Goal: Transaction & Acquisition: Obtain resource

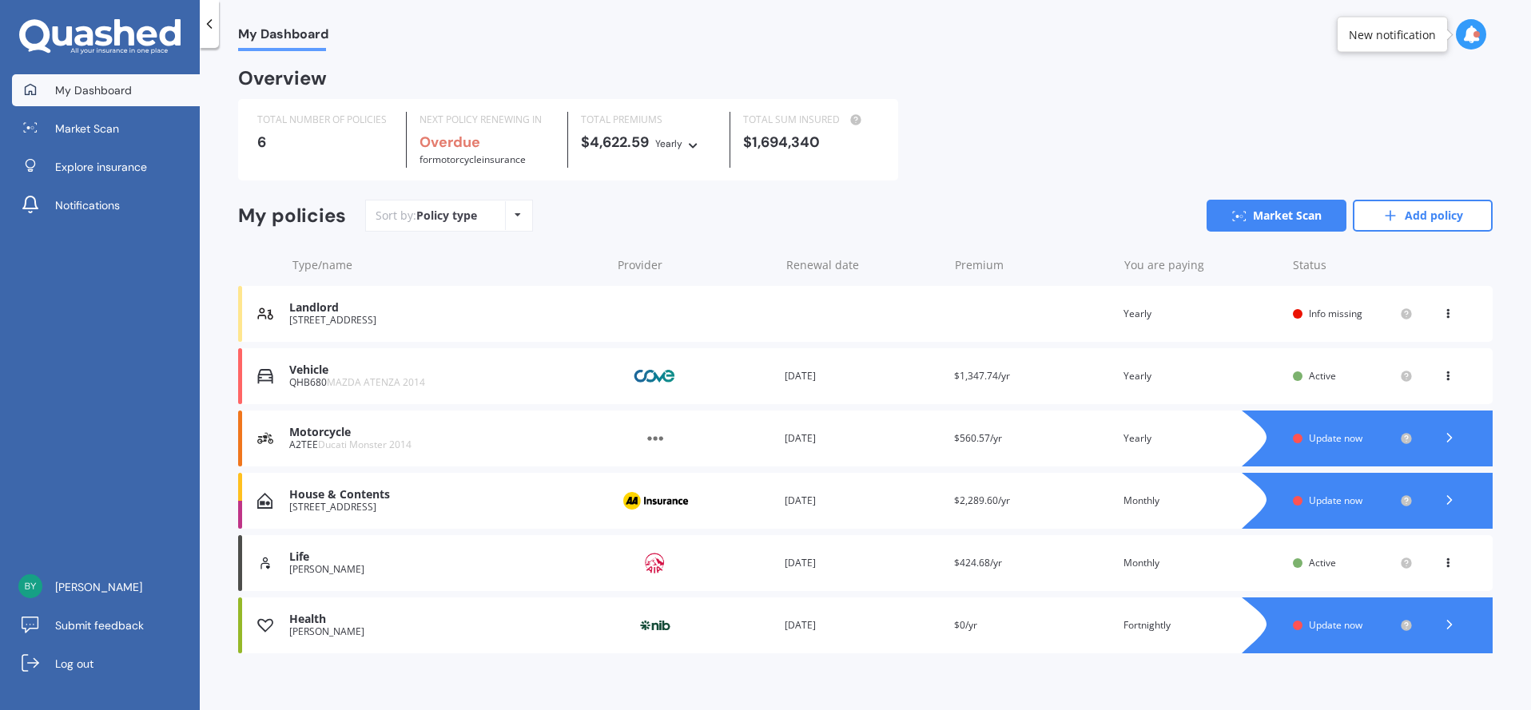
click at [1326, 512] on div at bounding box center [1383, 501] width 219 height 56
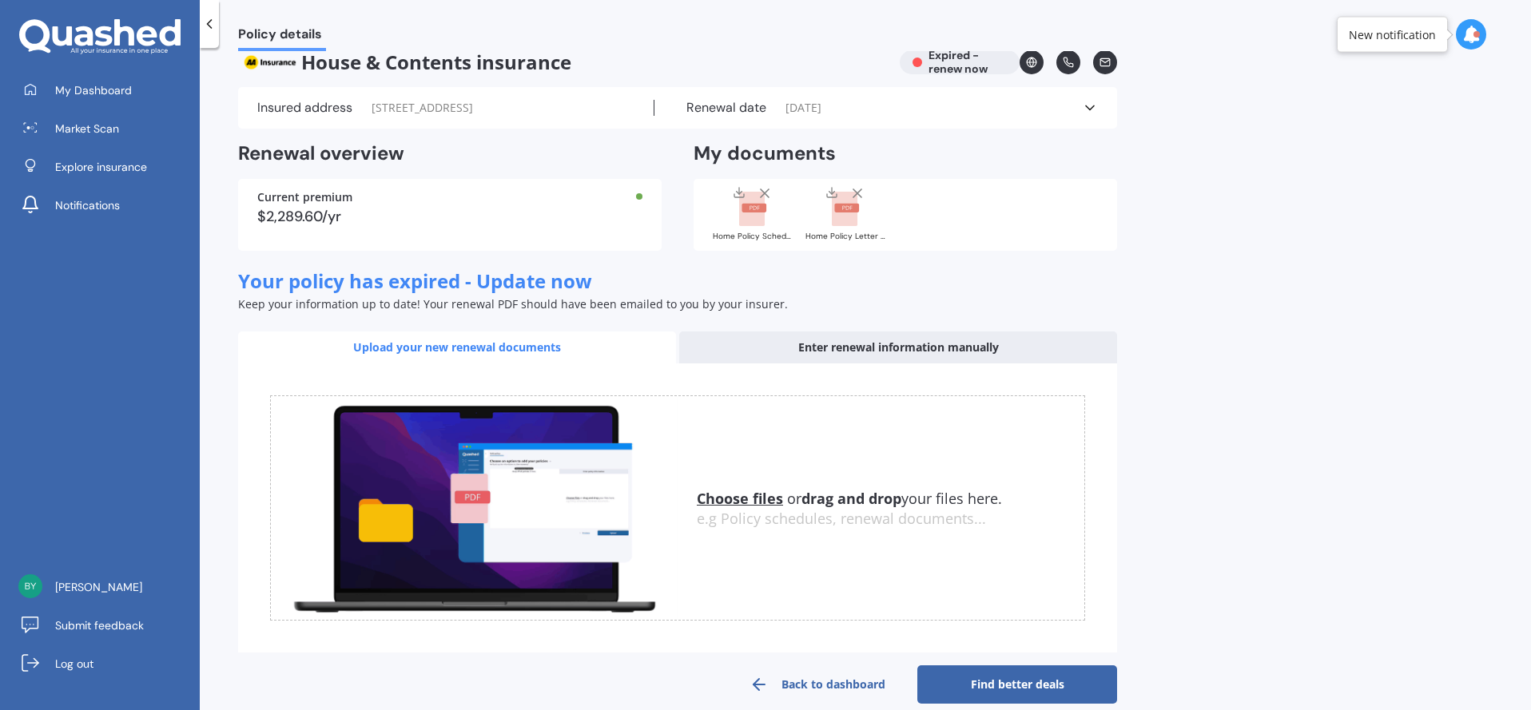
scroll to position [42, 0]
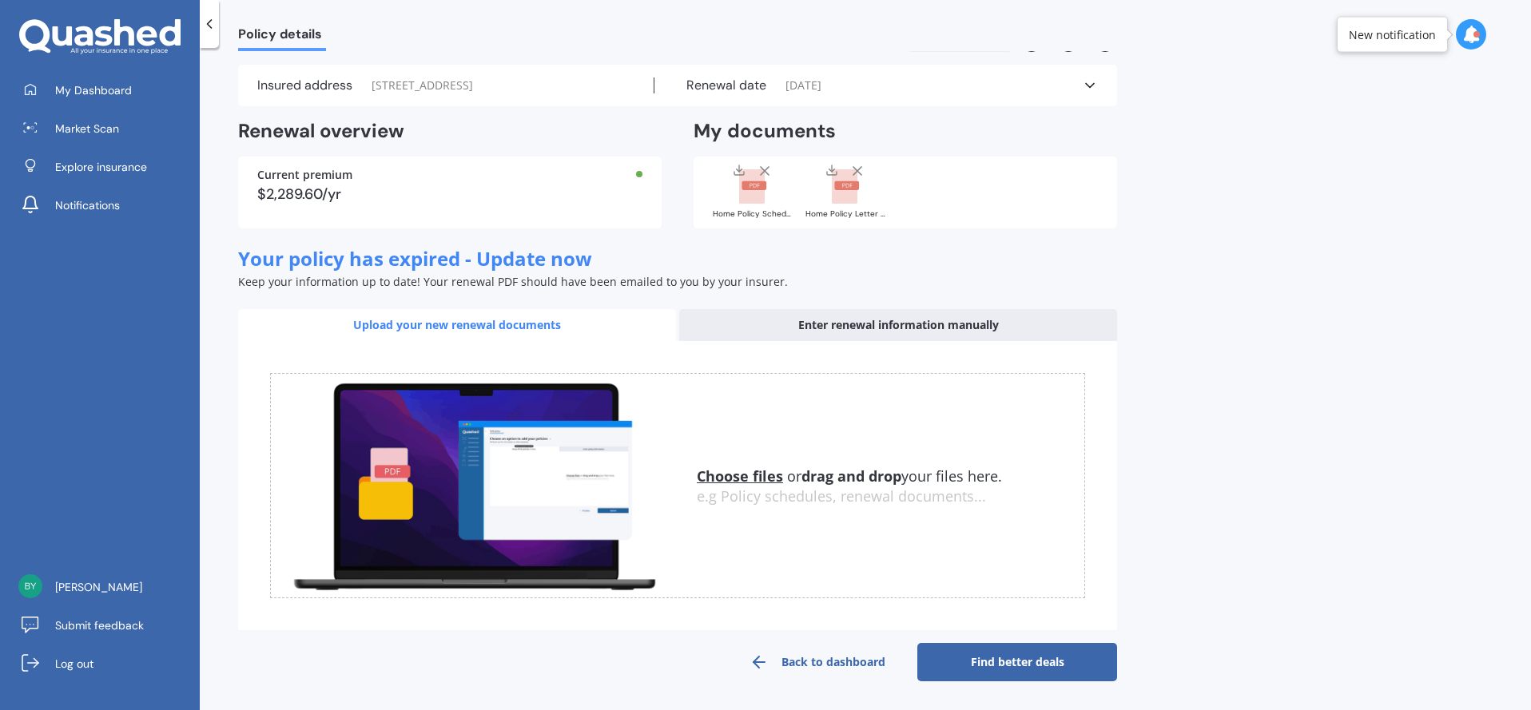
click at [1003, 661] on link "Find better deals" at bounding box center [1017, 662] width 200 height 38
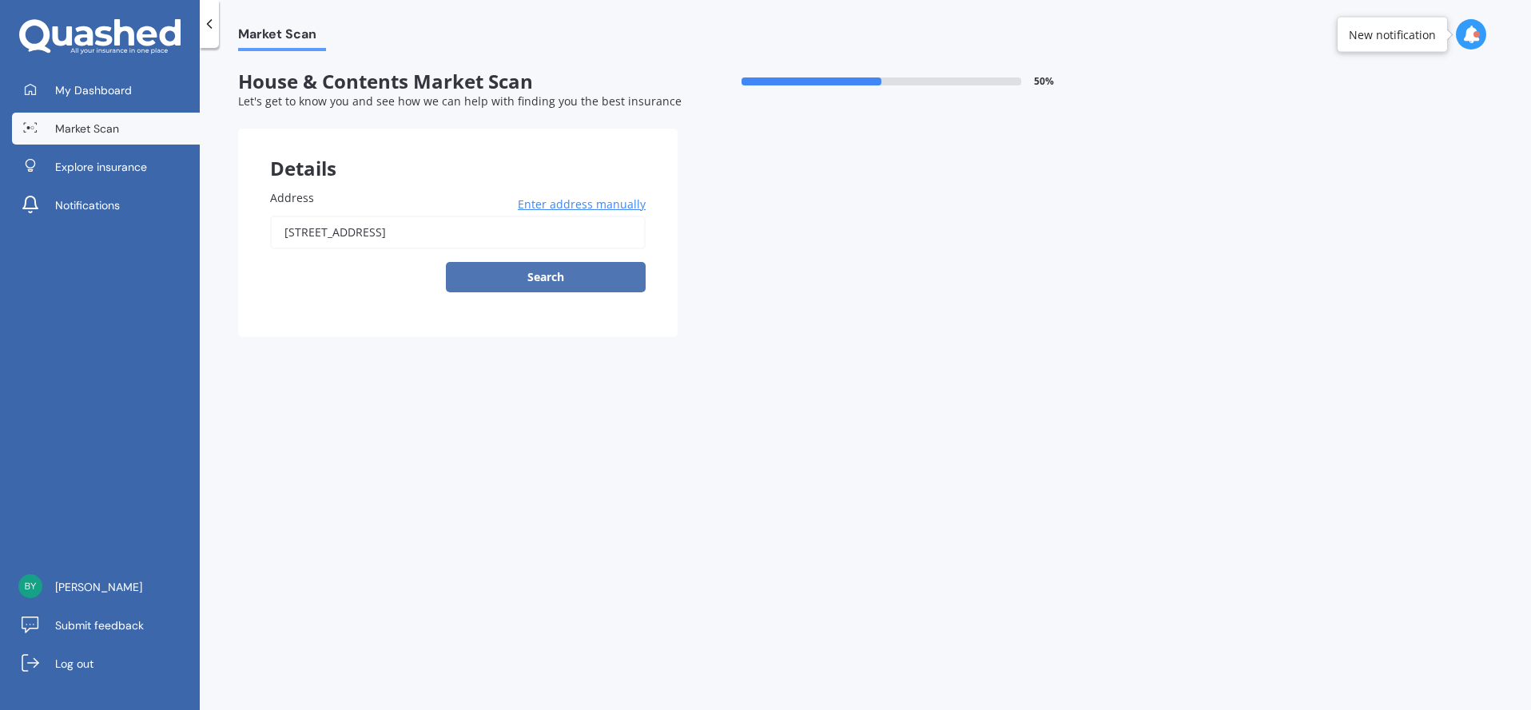
click at [535, 281] on button "Search" at bounding box center [546, 277] width 200 height 30
click at [293, 229] on input "[STREET_ADDRESS]" at bounding box center [458, 233] width 376 height 34
type input "[STREET_ADDRESS]"
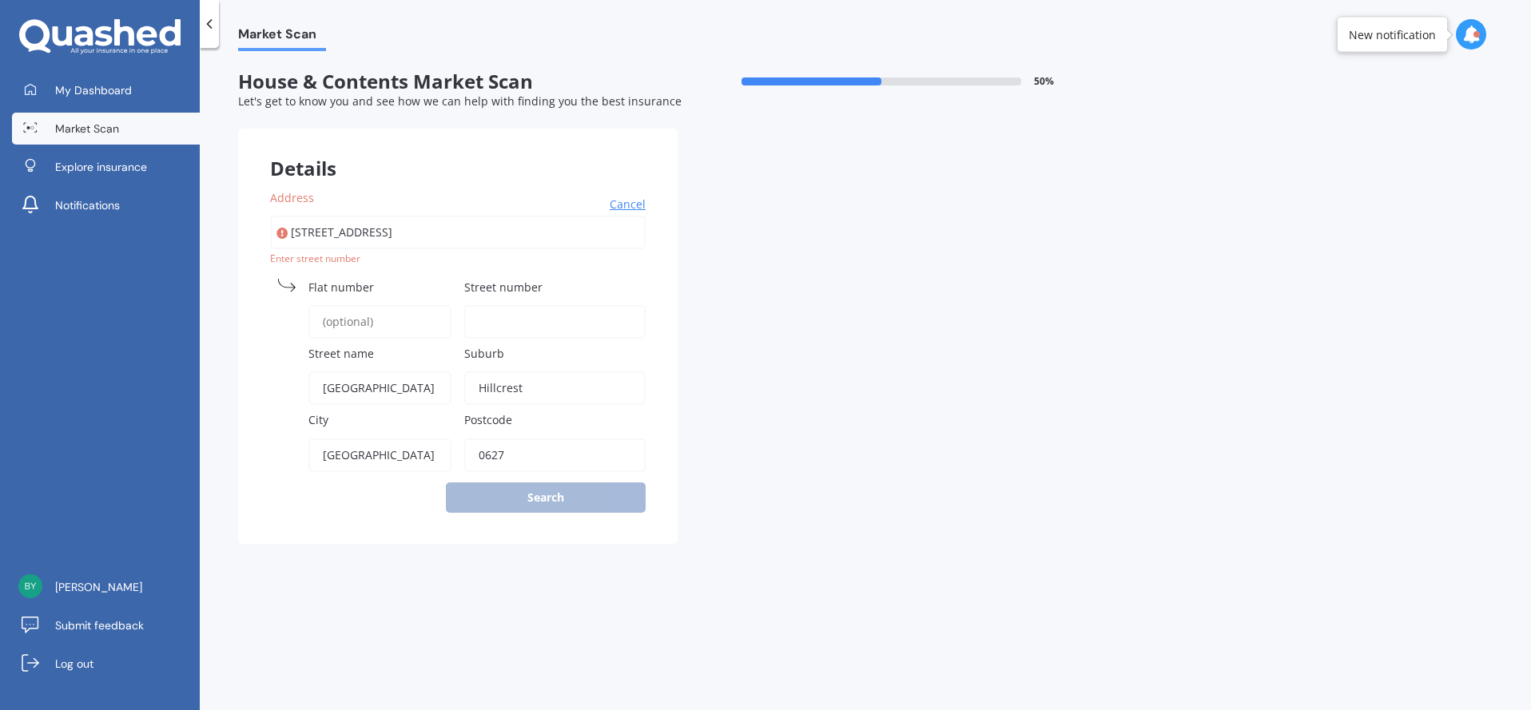
click at [512, 325] on input "Street number" at bounding box center [554, 322] width 181 height 34
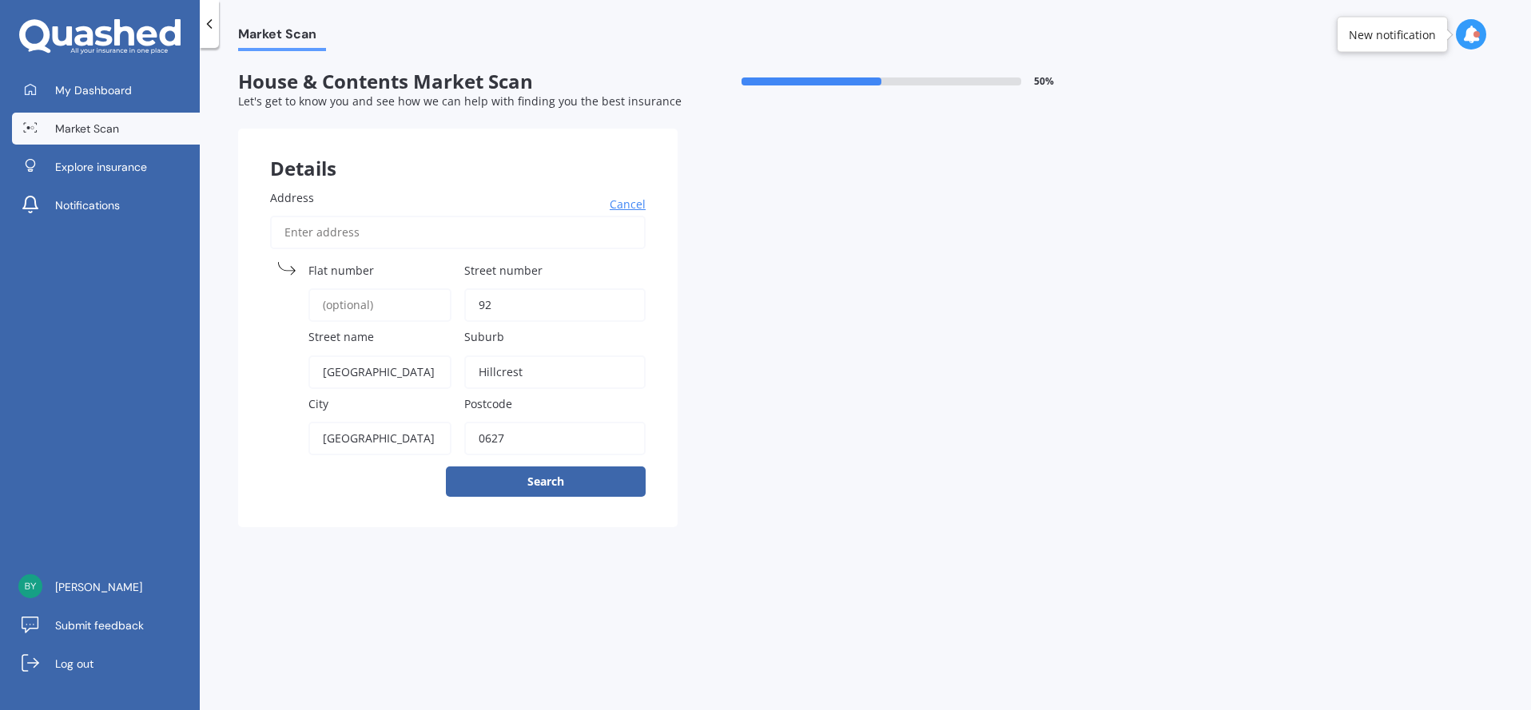
type input "92"
click at [402, 557] on div "Market Scan House & Contents Market Scan 50 % Let's get to know you and see how…" at bounding box center [865, 382] width 1331 height 662
click at [551, 489] on button "Search" at bounding box center [546, 482] width 200 height 30
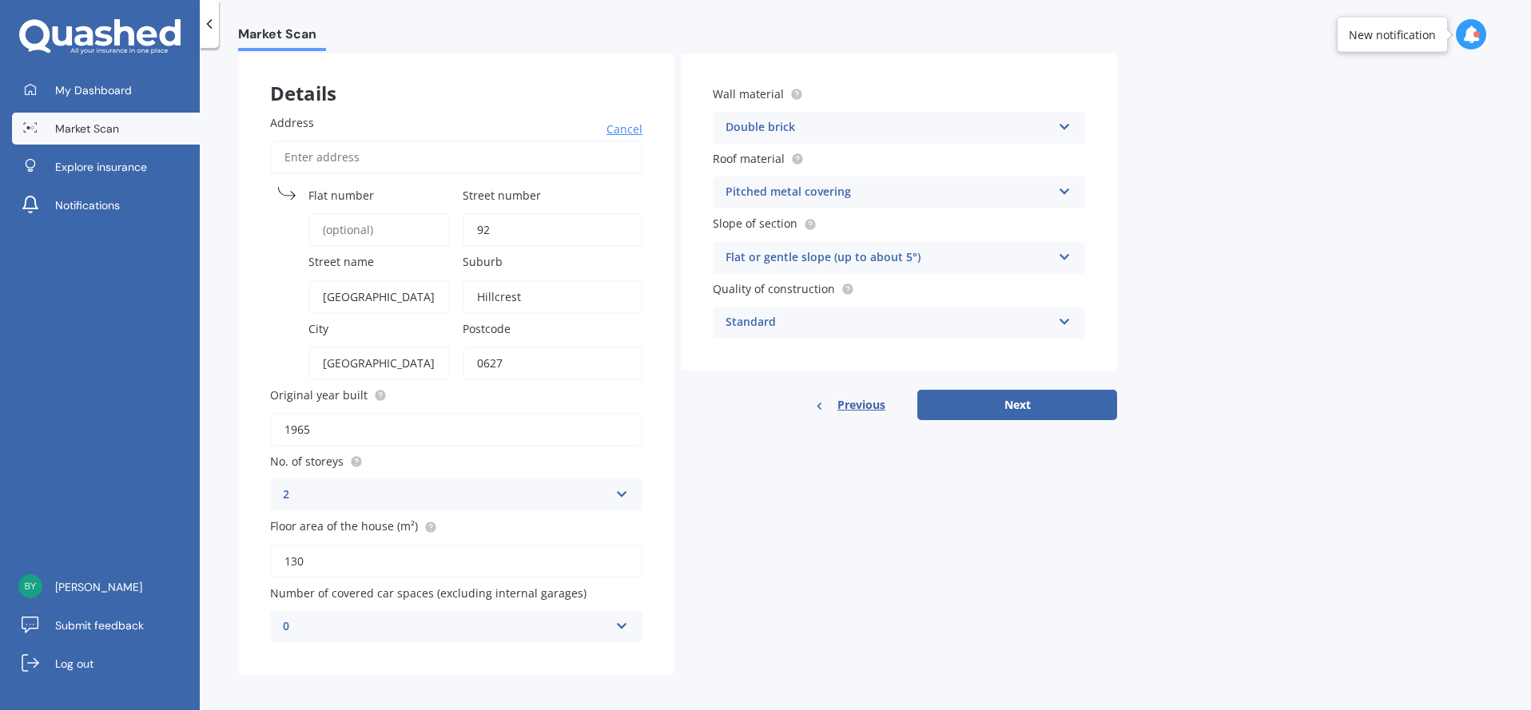
scroll to position [65, 0]
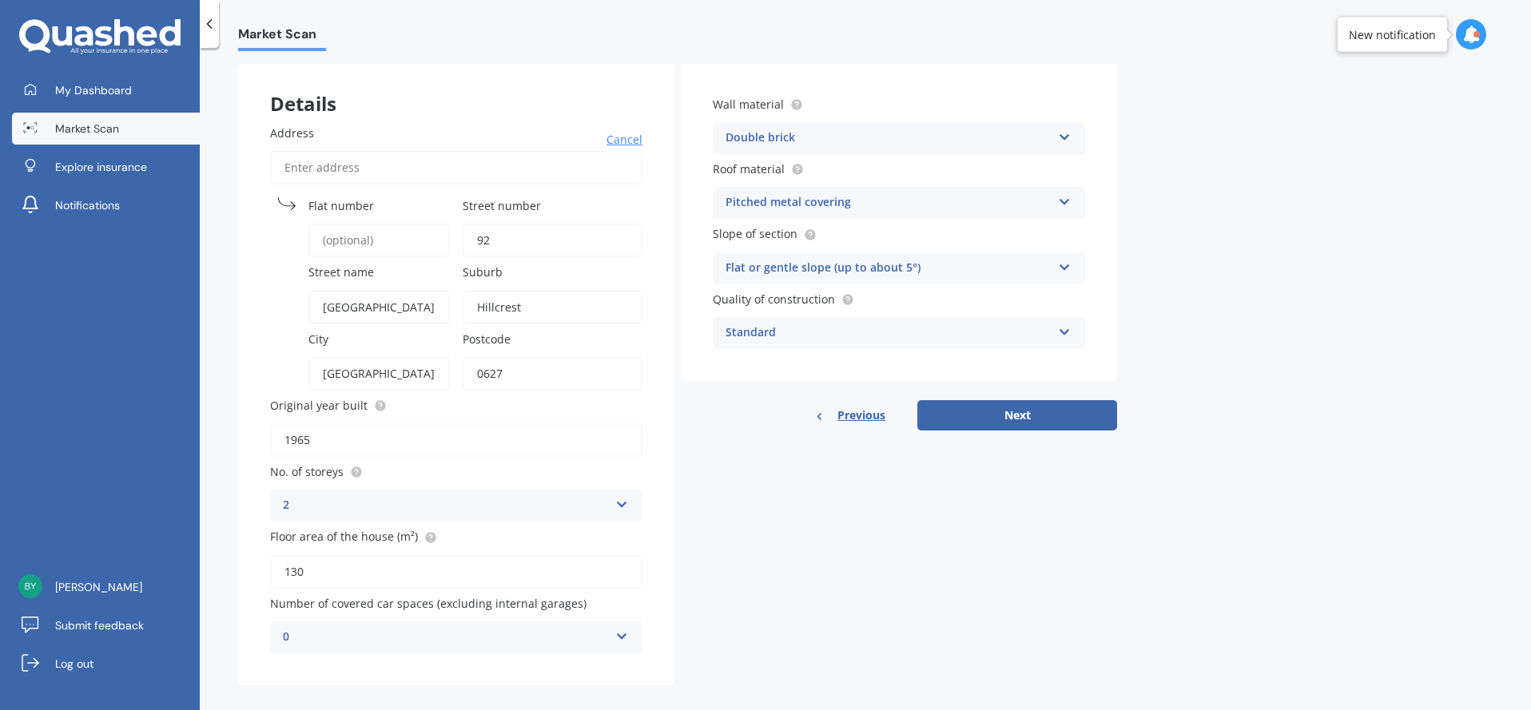
click at [858, 145] on div "Double brick" at bounding box center [889, 138] width 326 height 19
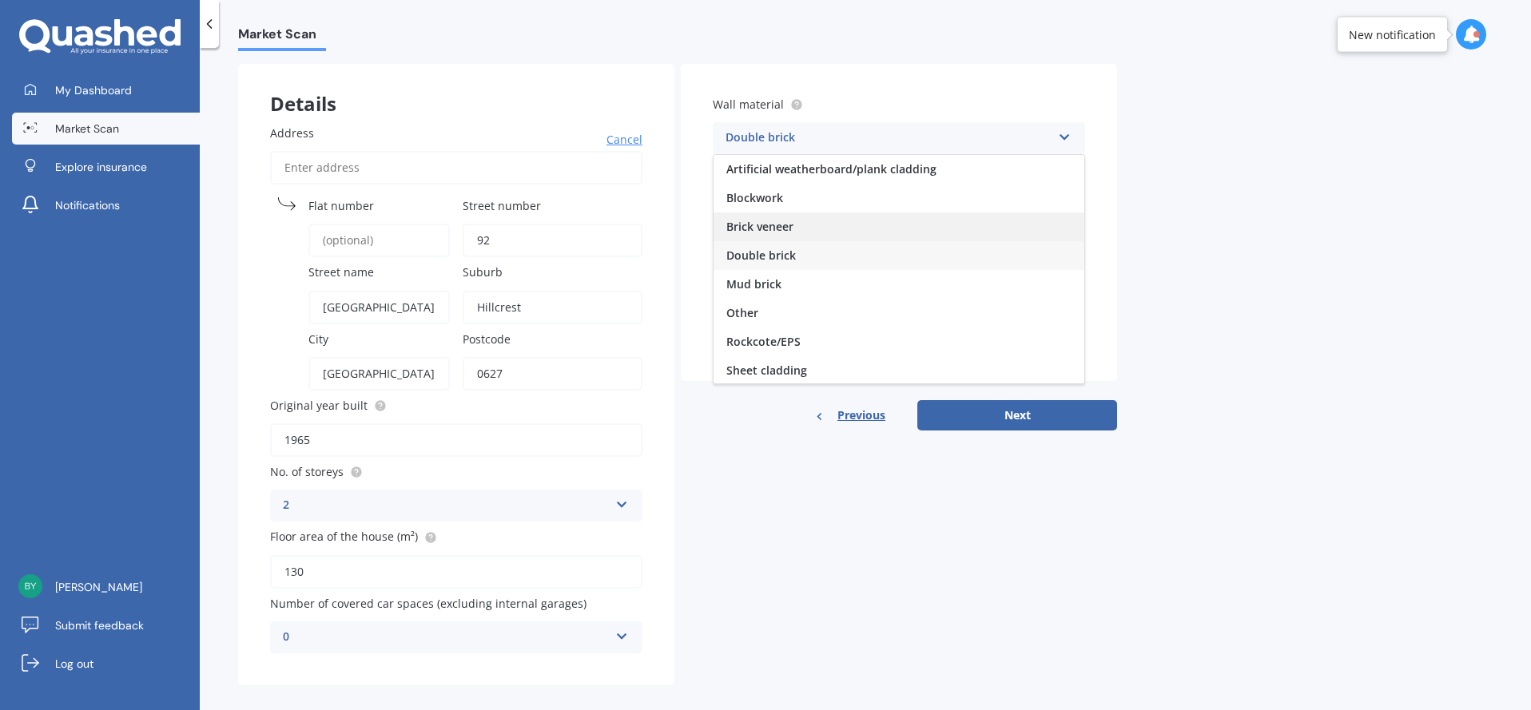
click at [818, 229] on div "Brick veneer" at bounding box center [899, 227] width 371 height 29
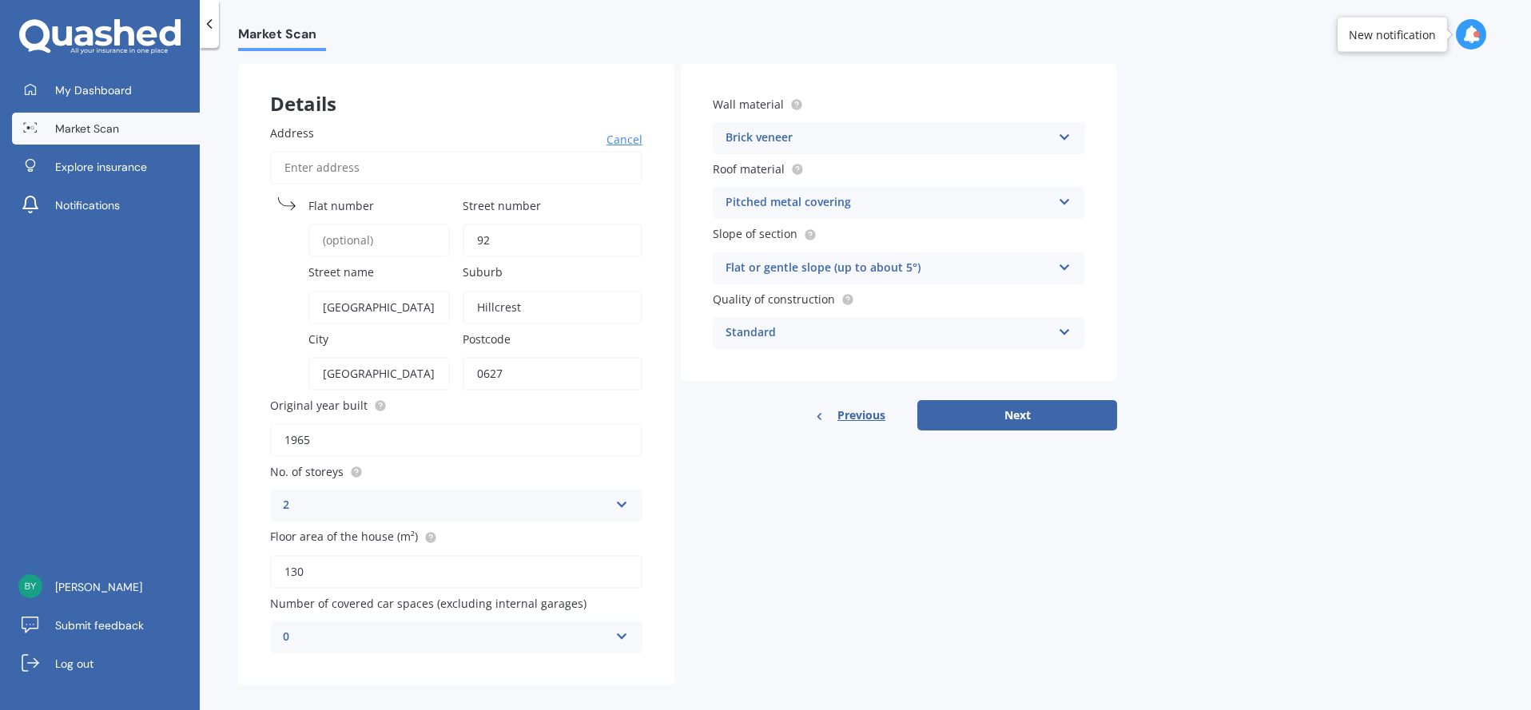
click at [818, 266] on div "Flat or gentle slope (up to about 5°)" at bounding box center [889, 268] width 326 height 19
click at [814, 269] on div "Flat or gentle slope (up to about 5°)" at bounding box center [889, 268] width 326 height 19
click at [781, 335] on div "Standard" at bounding box center [889, 333] width 326 height 19
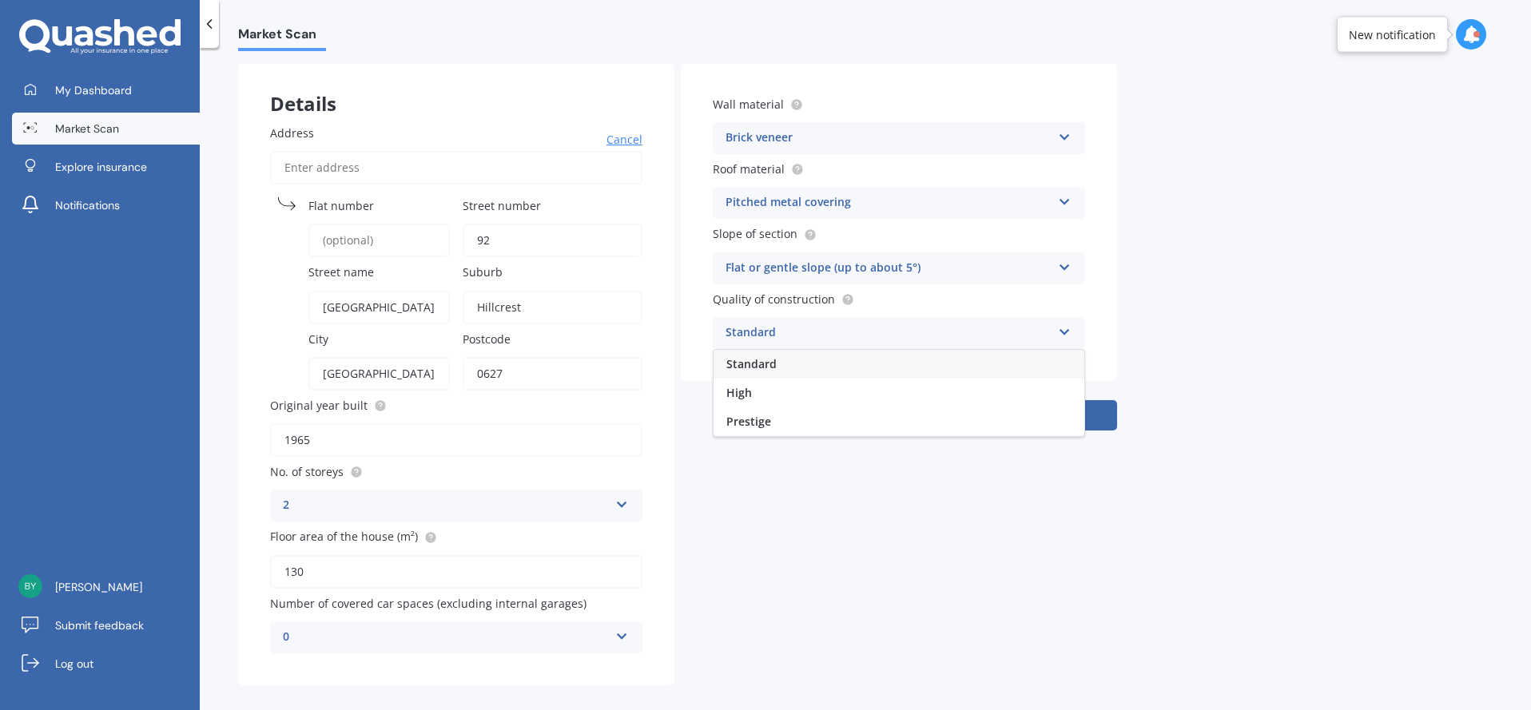
click at [781, 335] on div "Standard" at bounding box center [889, 333] width 326 height 19
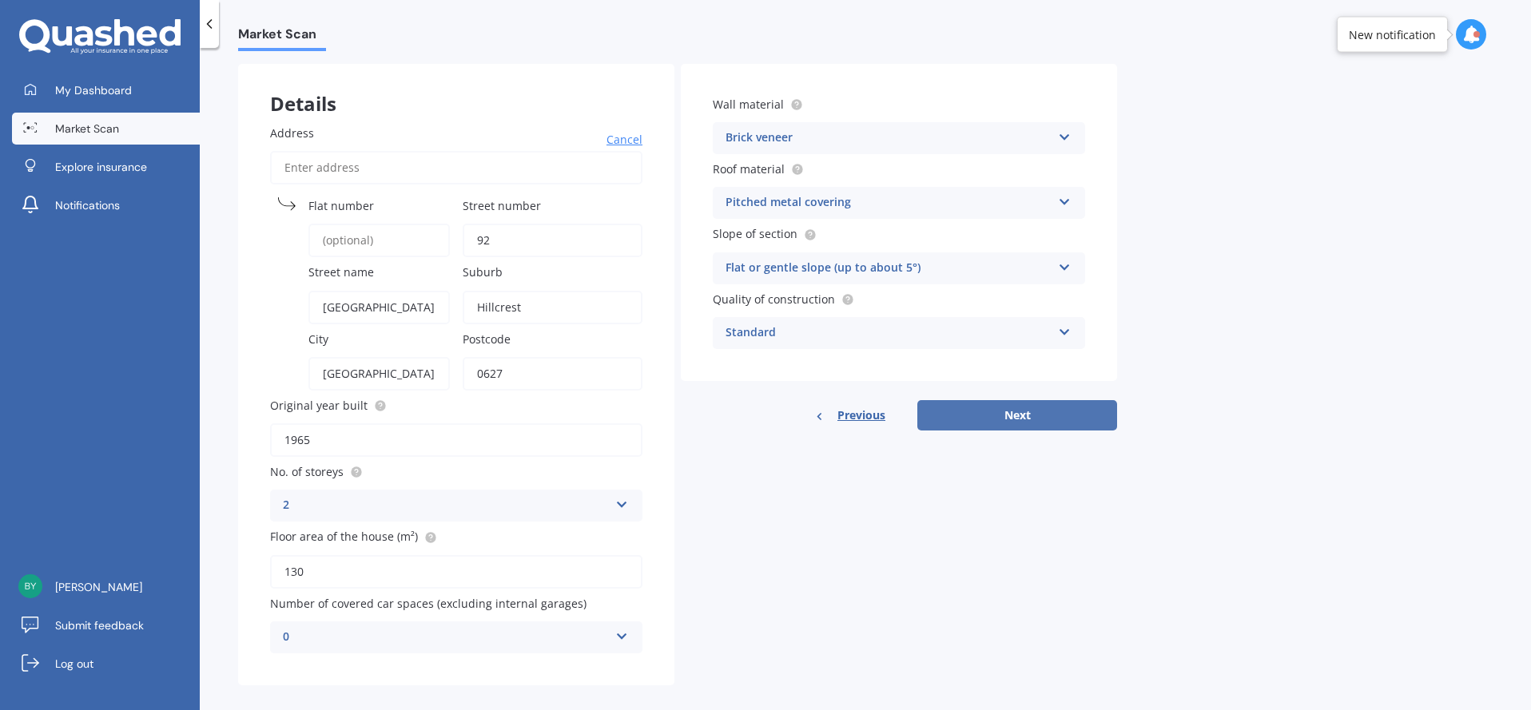
click at [979, 430] on button "Next" at bounding box center [1017, 415] width 200 height 30
select select "05"
select select "01"
select select "1992"
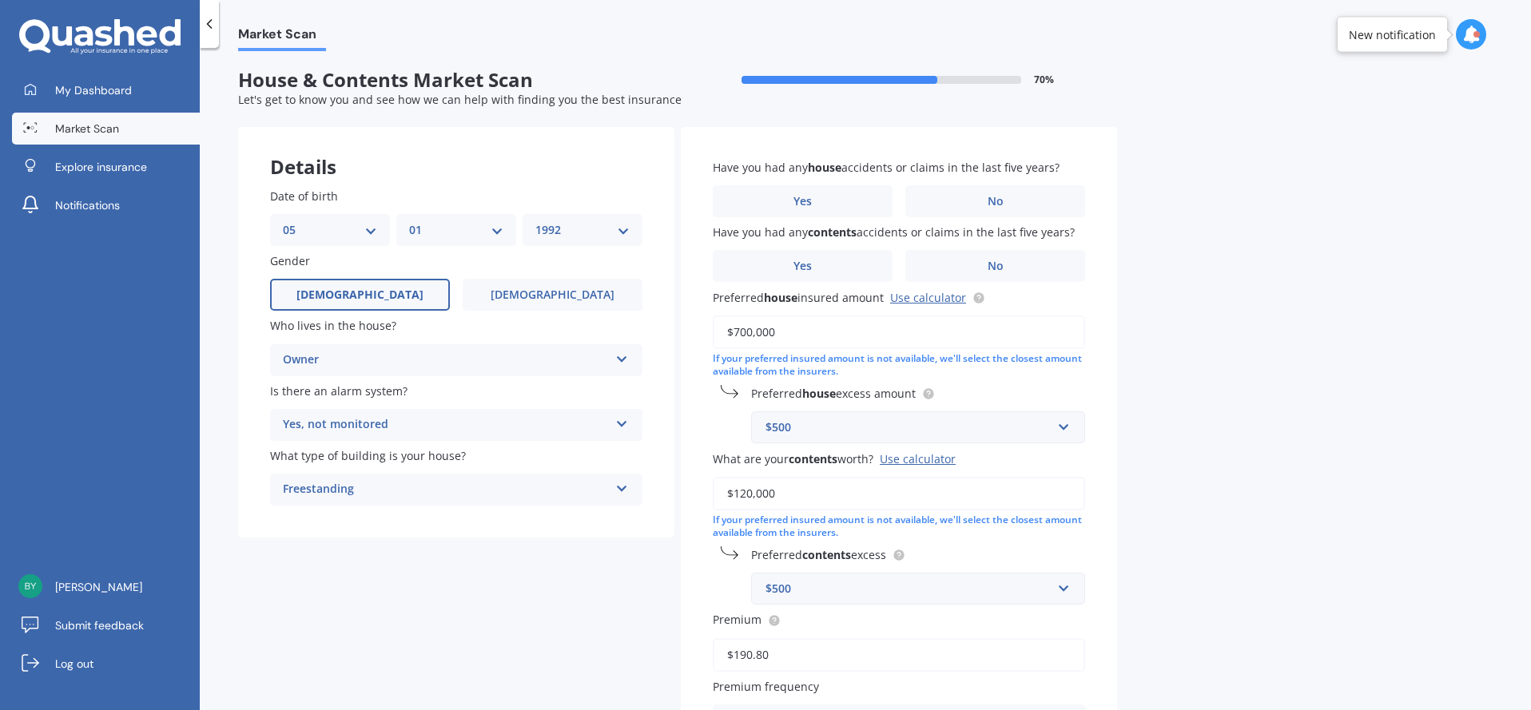
scroll to position [0, 0]
click at [979, 209] on label "No" at bounding box center [995, 203] width 180 height 32
click at [0, 0] on input "No" at bounding box center [0, 0] width 0 height 0
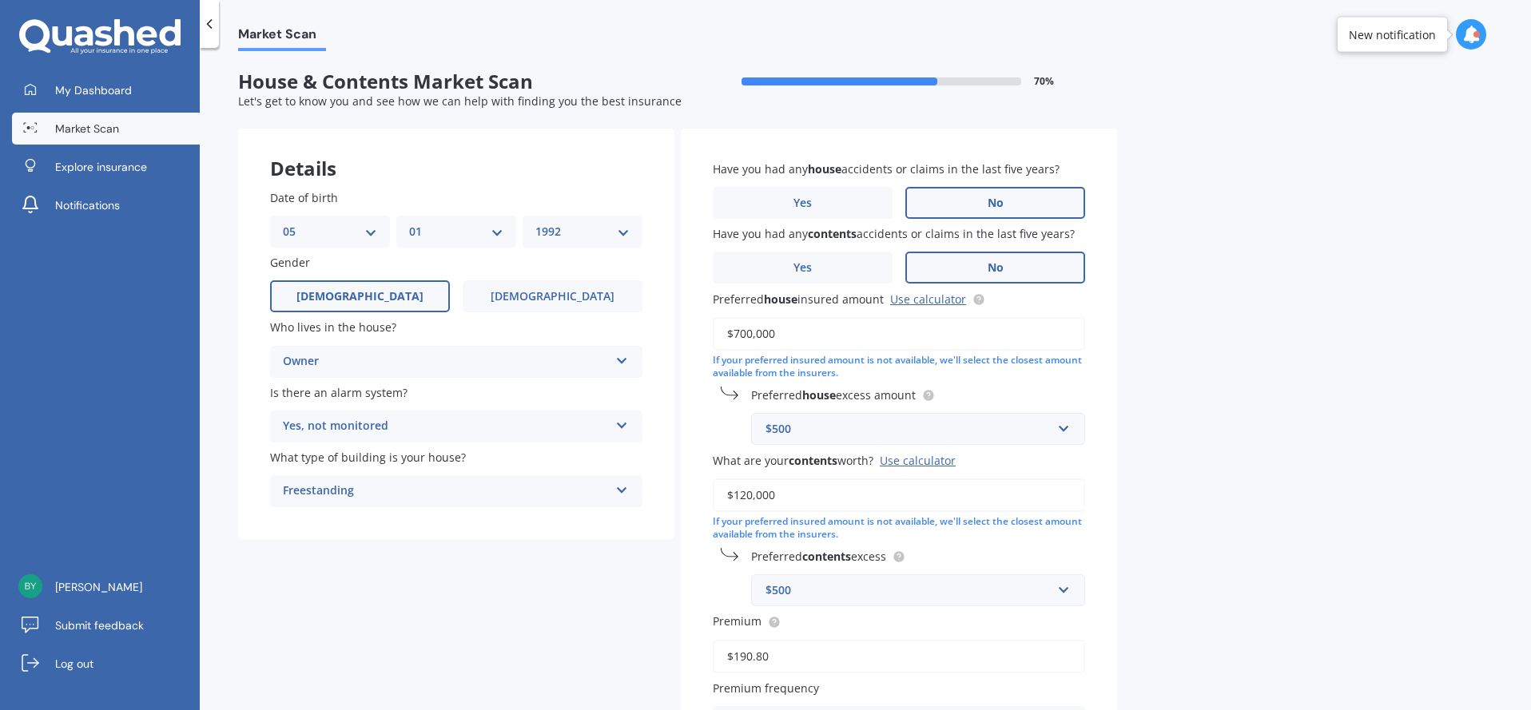
click at [975, 274] on label "No" at bounding box center [995, 268] width 180 height 32
click at [0, 0] on input "No" at bounding box center [0, 0] width 0 height 0
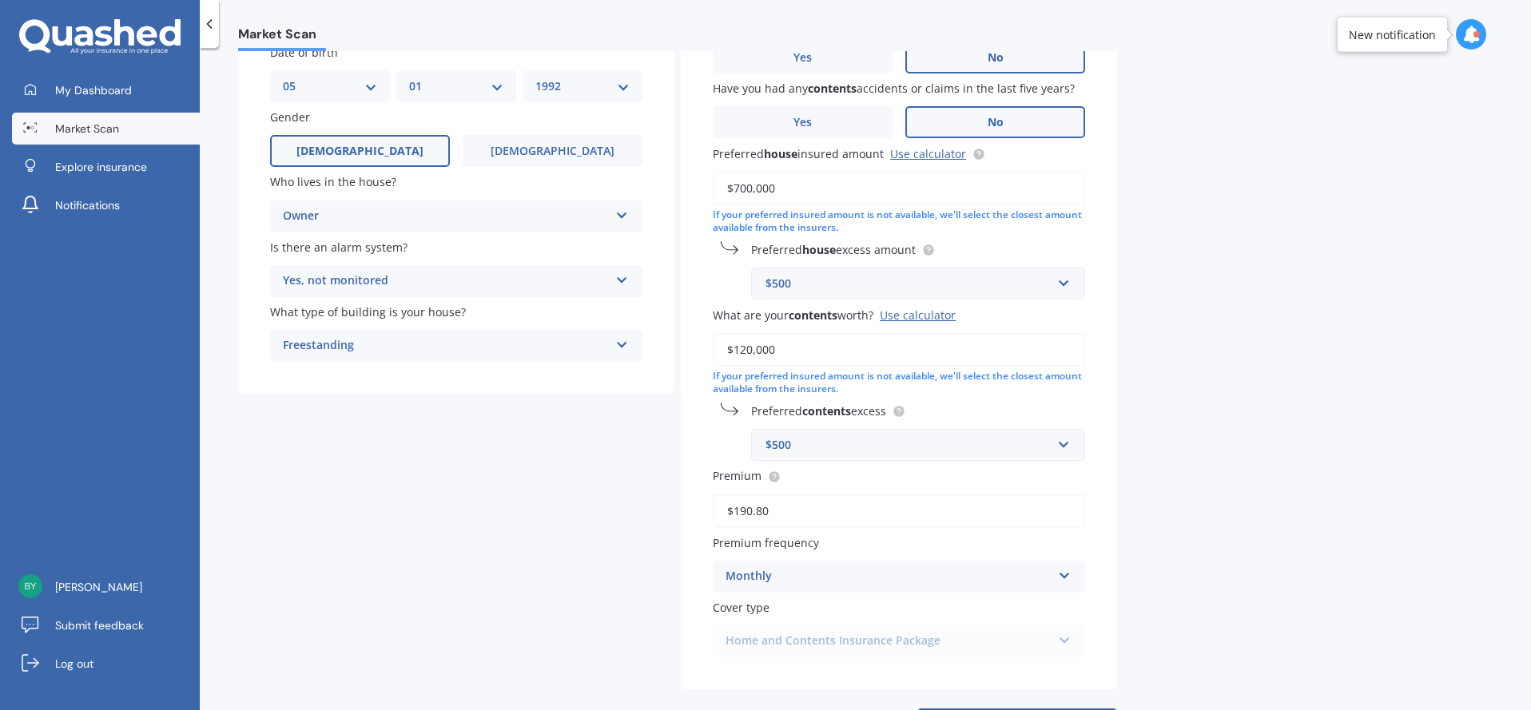
scroll to position [166, 0]
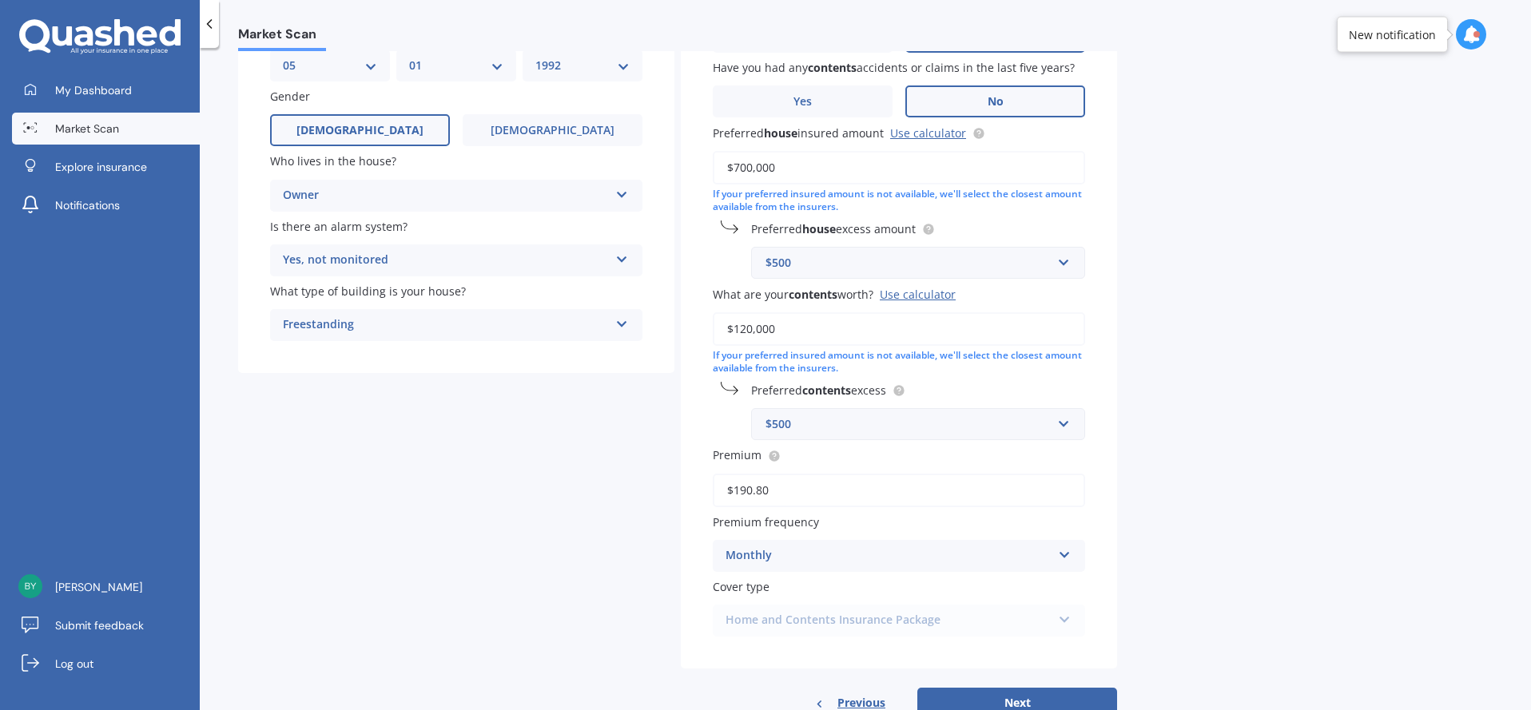
click at [848, 495] on input "$190.80" at bounding box center [899, 491] width 372 height 34
click at [1237, 479] on div "Market Scan House & Contents Market Scan 70 % Let's get to know you and see how…" at bounding box center [865, 382] width 1331 height 662
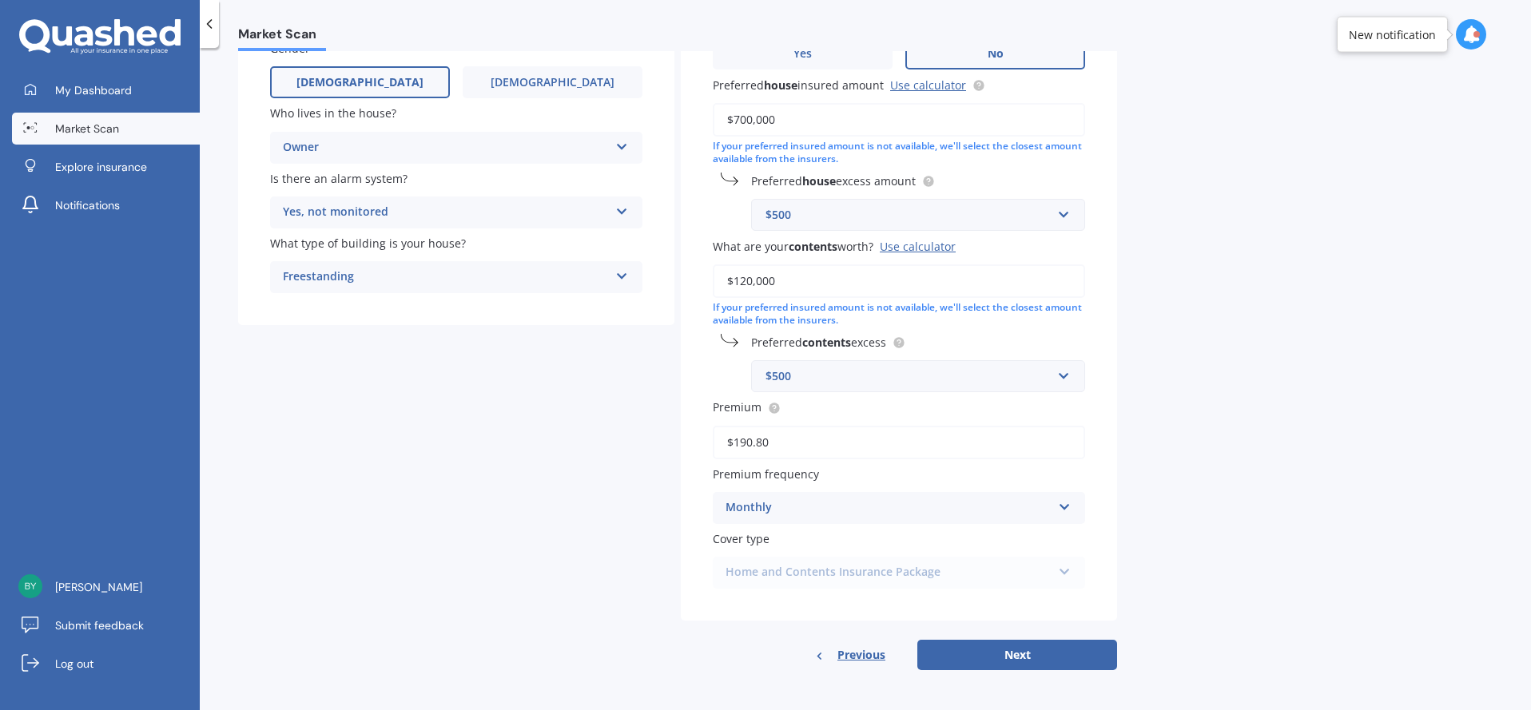
scroll to position [219, 0]
click at [958, 649] on button "Next" at bounding box center [1017, 654] width 200 height 30
select select "05"
select select "01"
select select "1992"
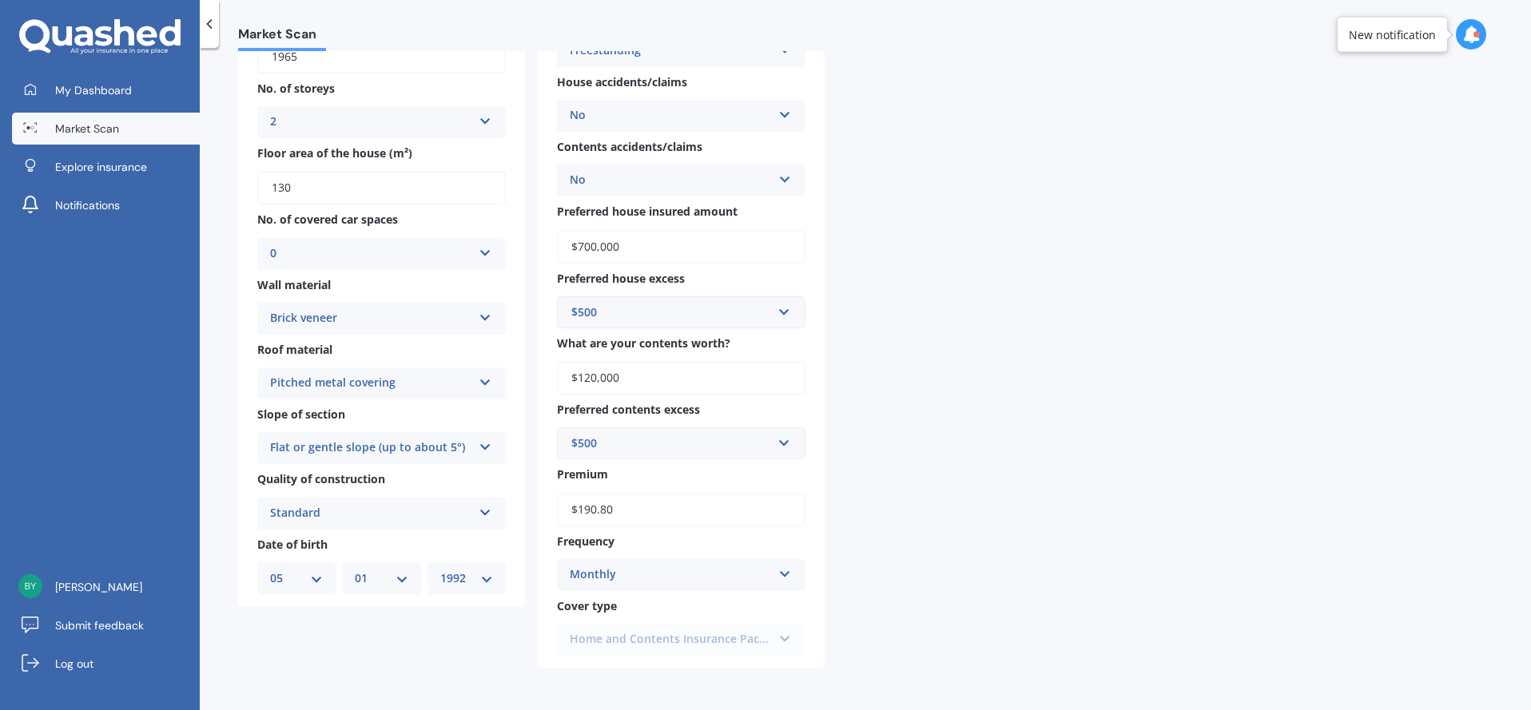
scroll to position [0, 0]
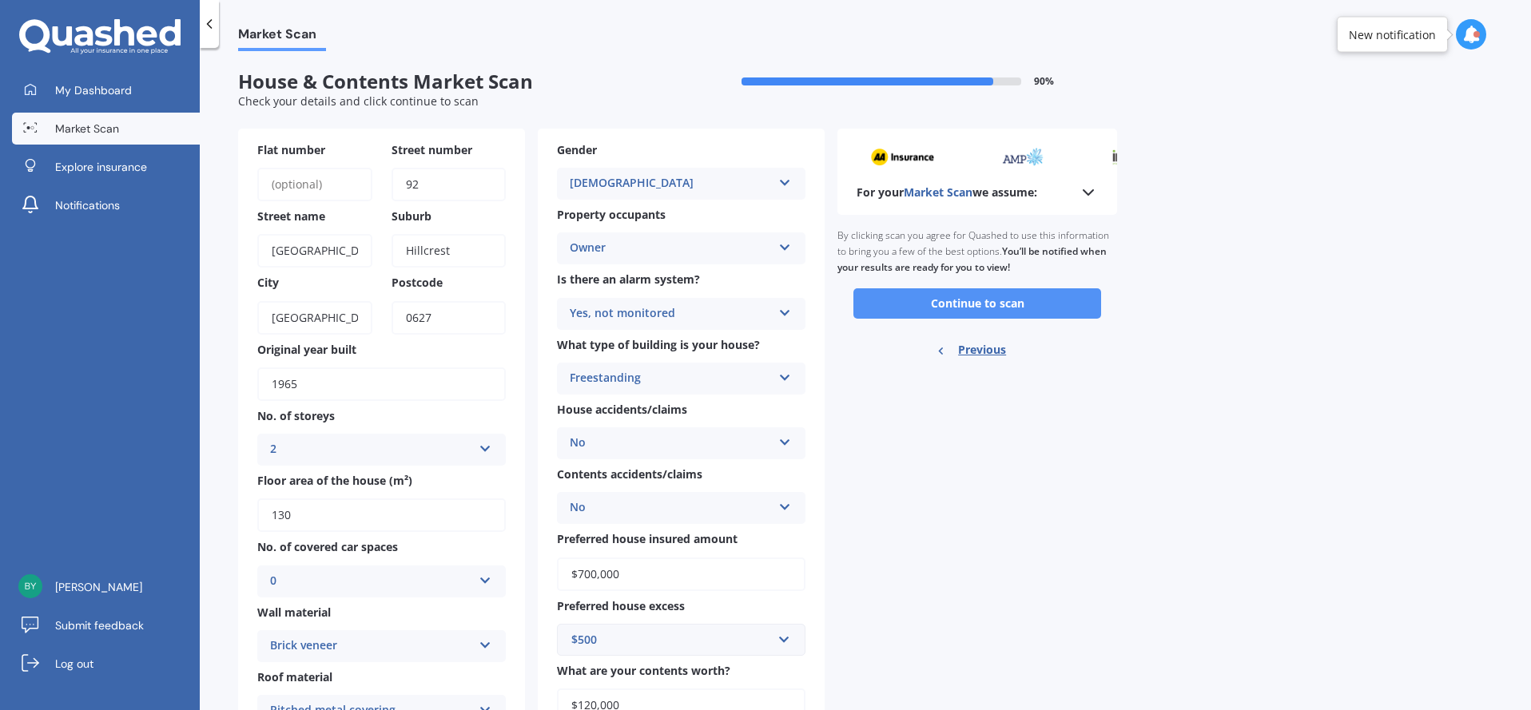
click at [938, 303] on button "Continue to scan" at bounding box center [977, 303] width 248 height 30
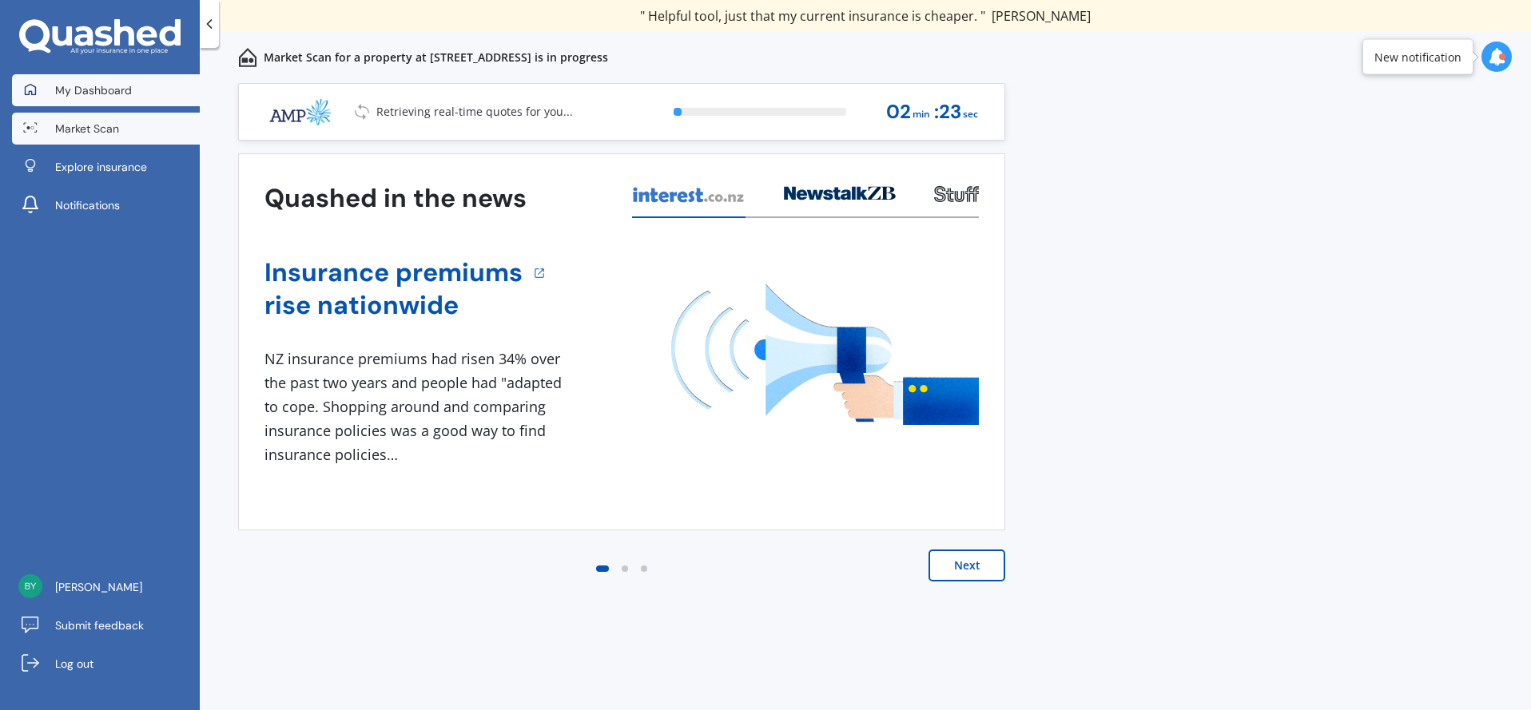
click at [133, 101] on link "My Dashboard" at bounding box center [106, 90] width 188 height 32
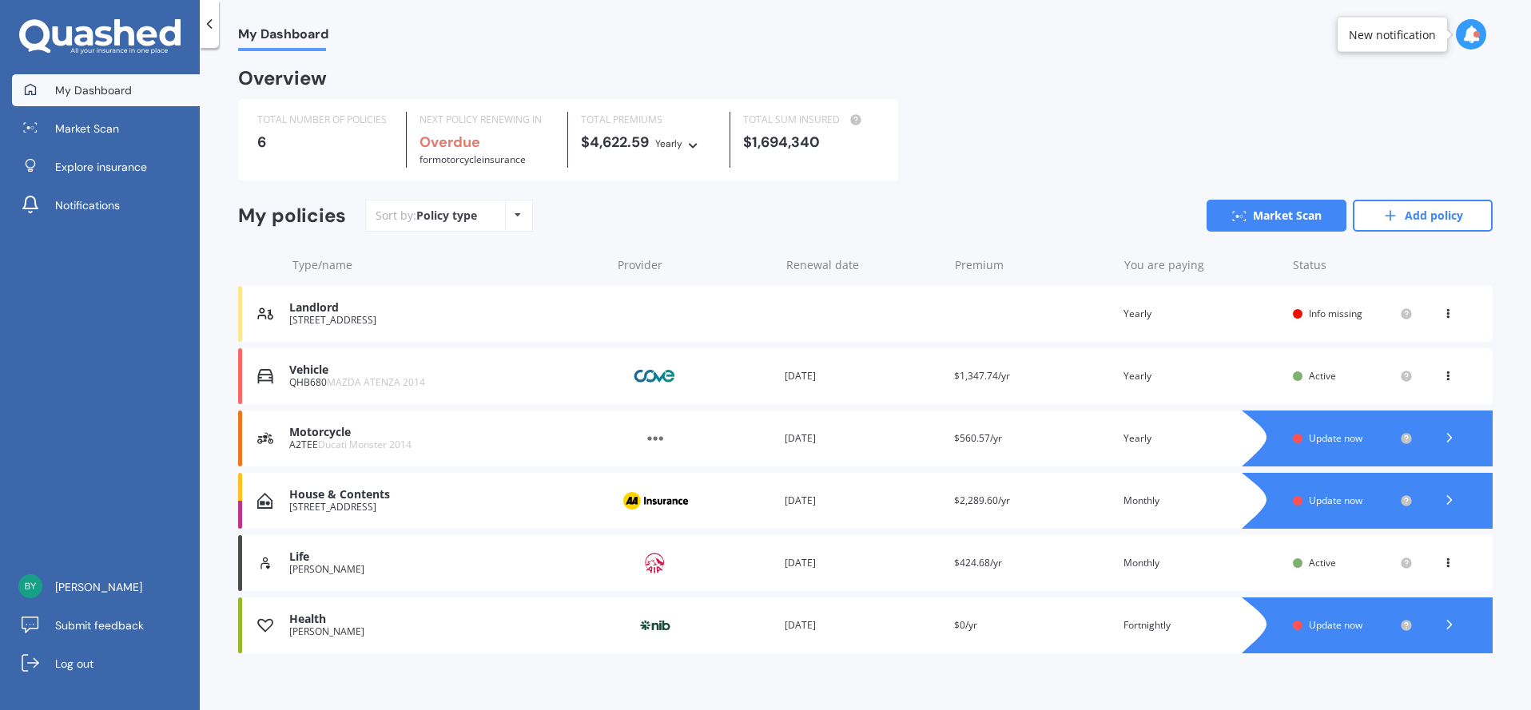
click at [1275, 495] on div at bounding box center [1383, 501] width 219 height 56
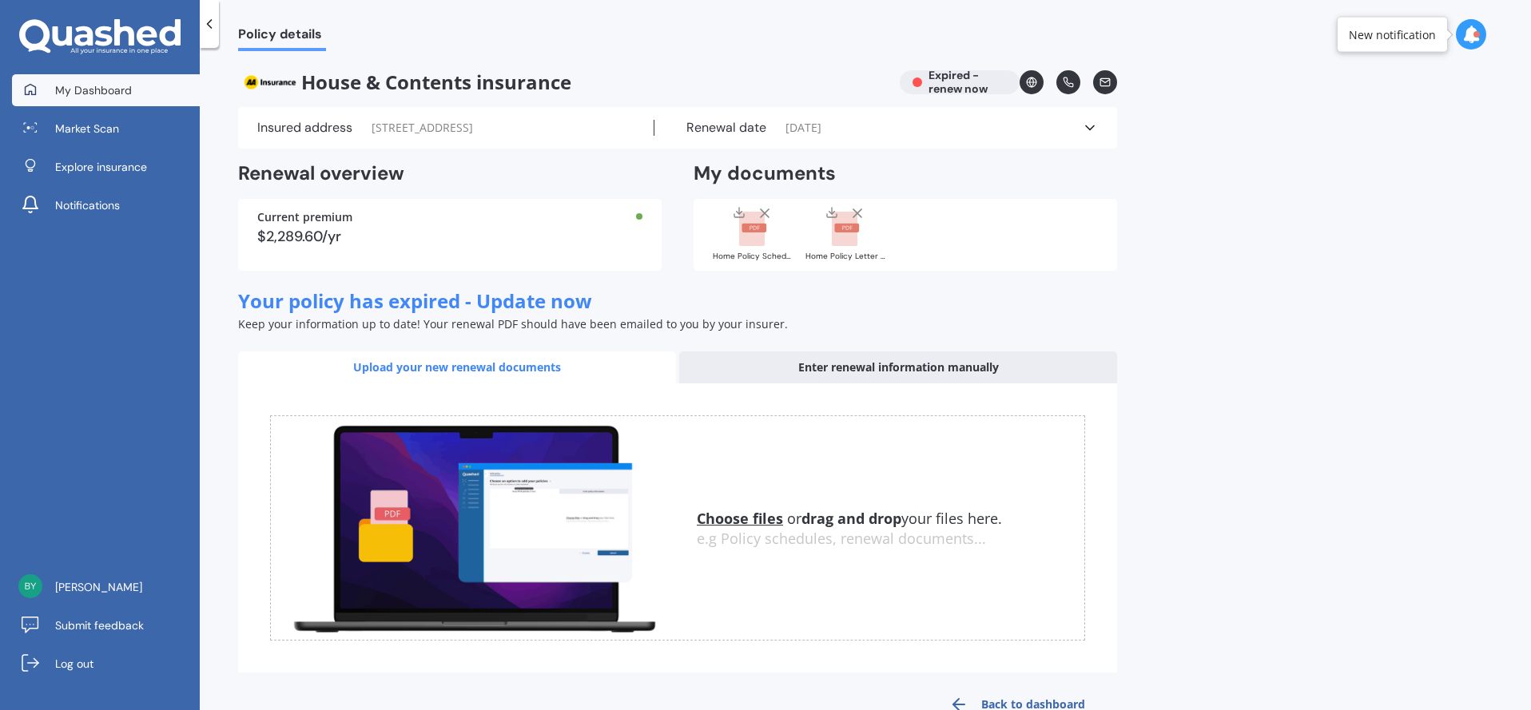
click at [142, 81] on link "My Dashboard" at bounding box center [106, 90] width 188 height 32
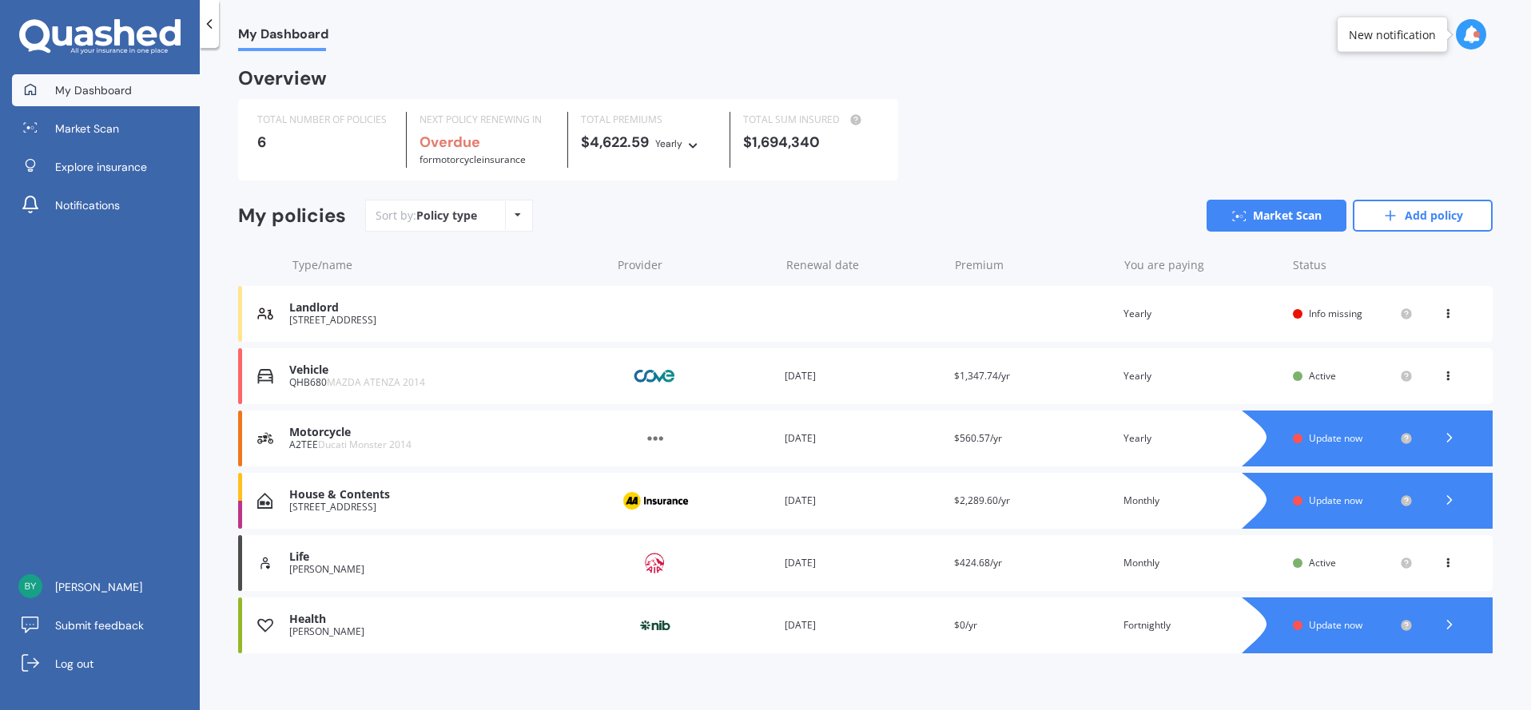
click at [436, 436] on div "Motorcycle" at bounding box center [445, 433] width 313 height 14
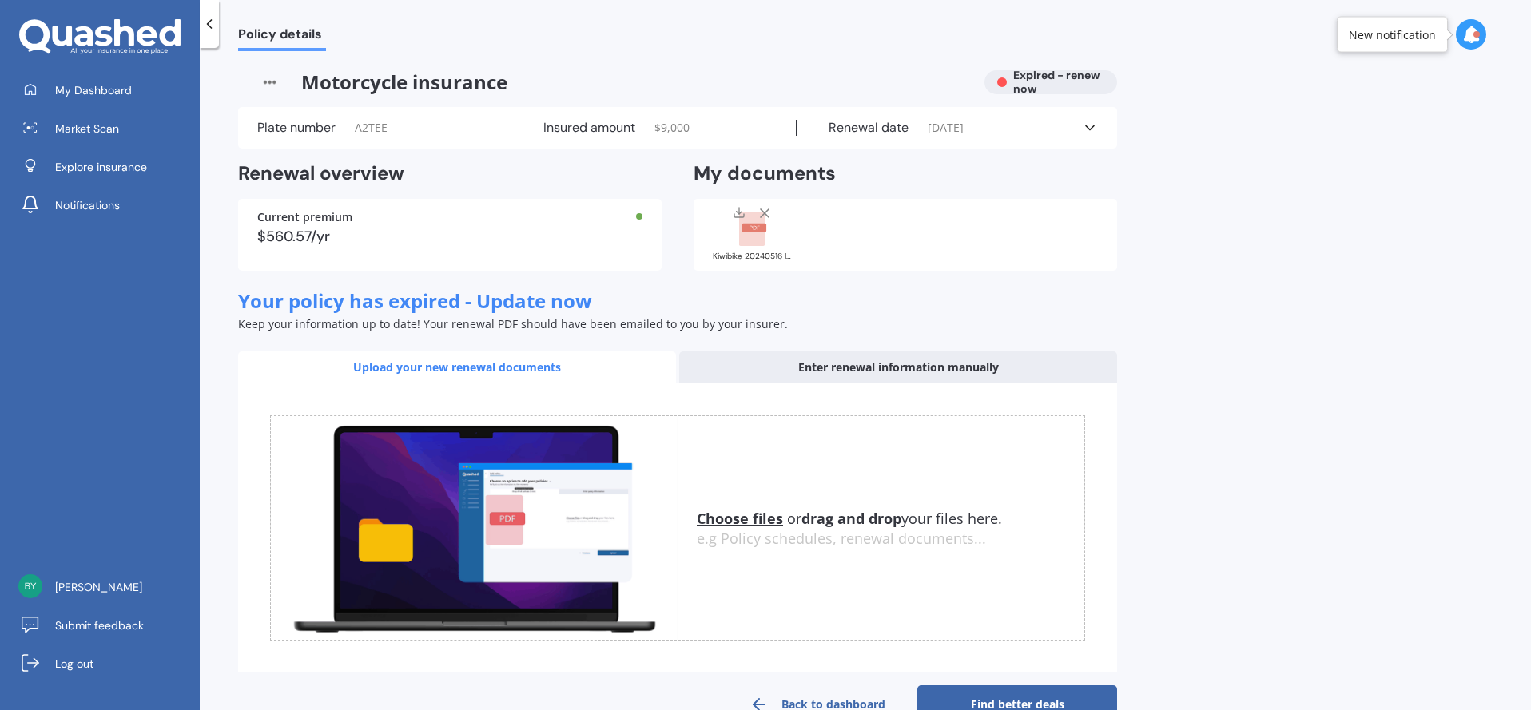
scroll to position [42, 0]
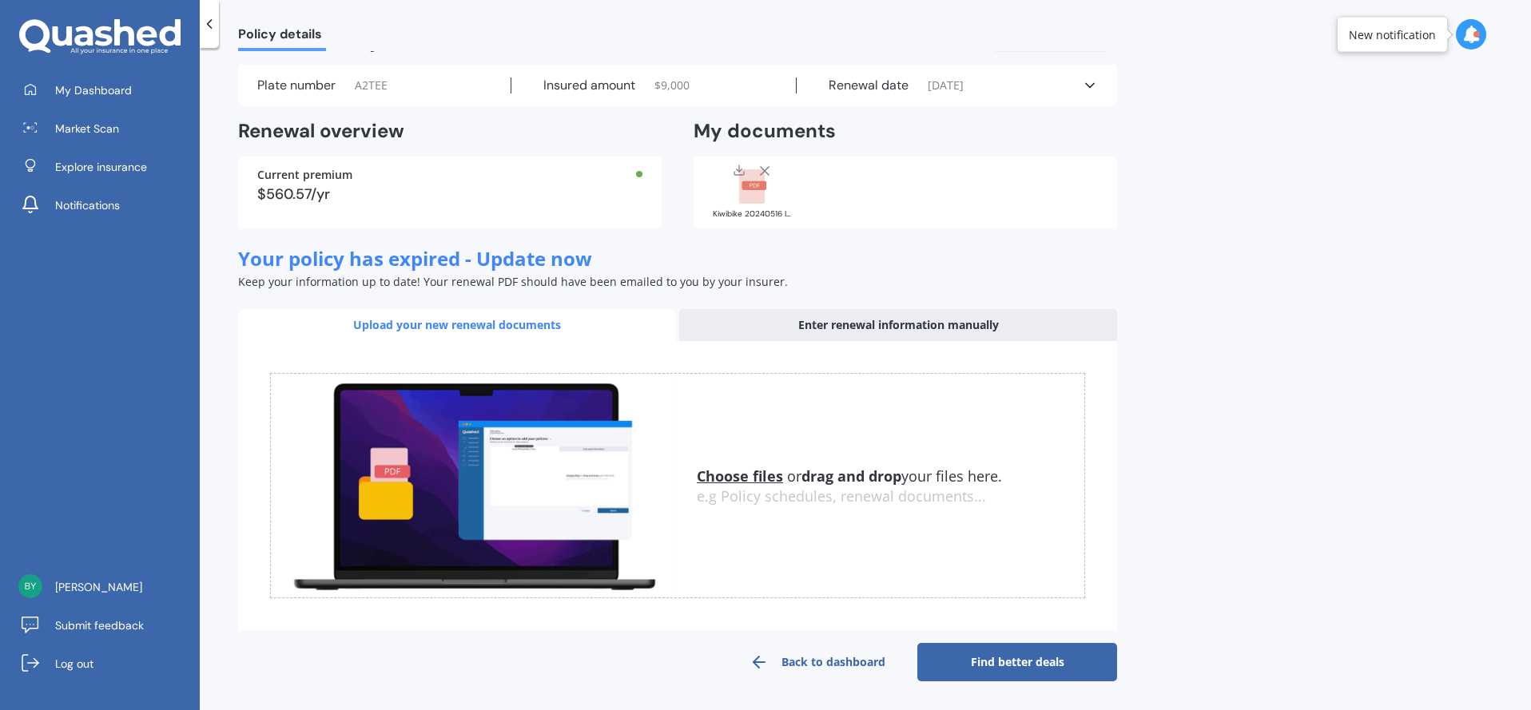
click at [749, 475] on u "Choose files" at bounding box center [740, 476] width 86 height 19
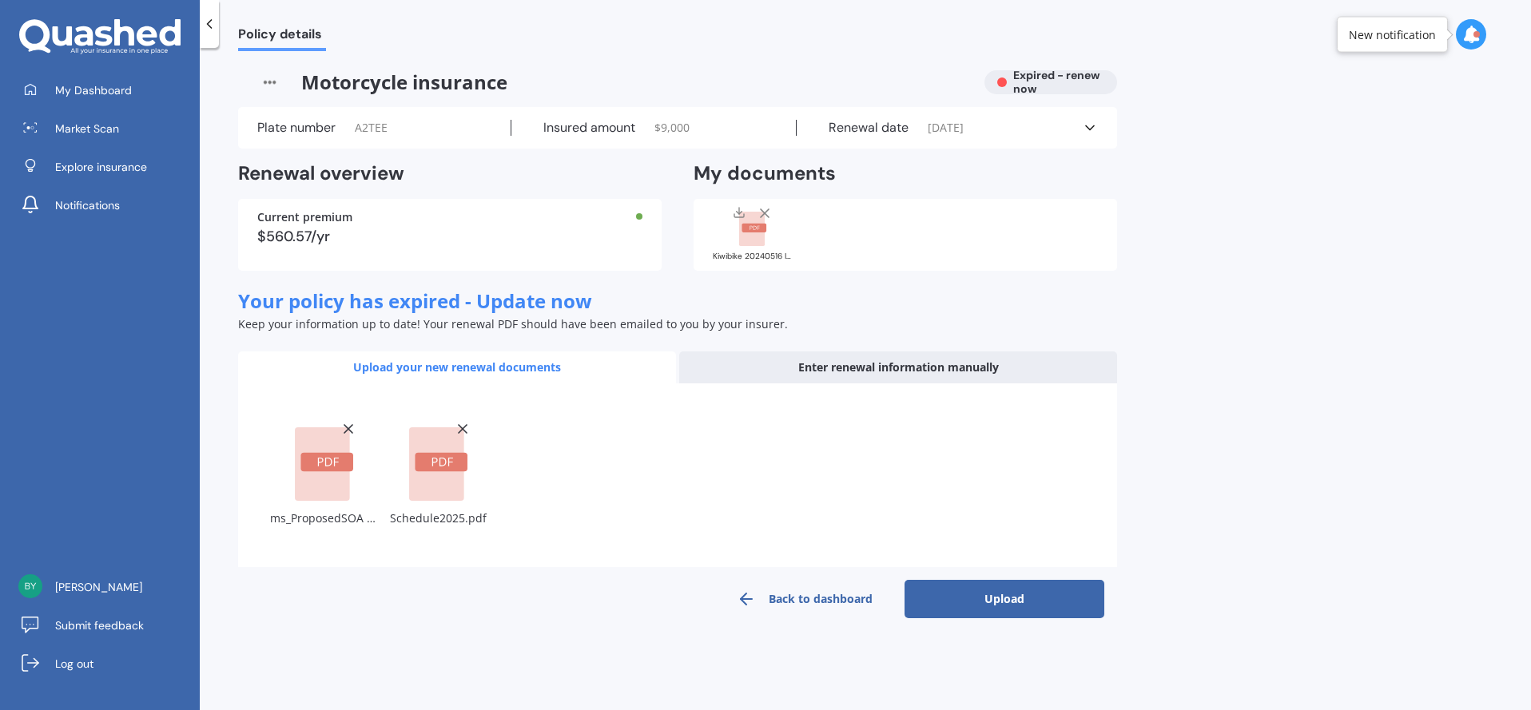
click at [963, 591] on button "Upload" at bounding box center [1005, 599] width 200 height 38
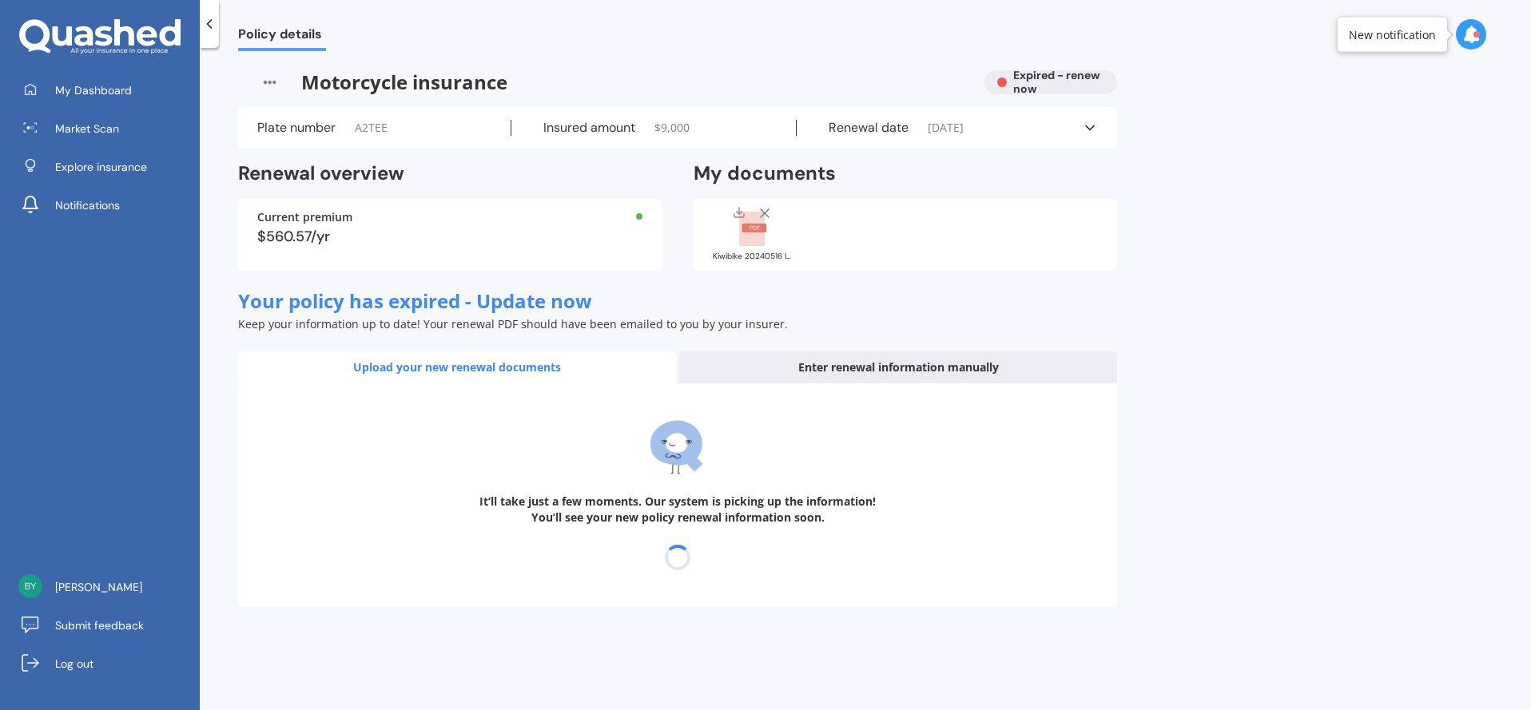
select select "30"
select select "05"
select select "2025"
